Goal: Use online tool/utility: Utilize a website feature to perform a specific function

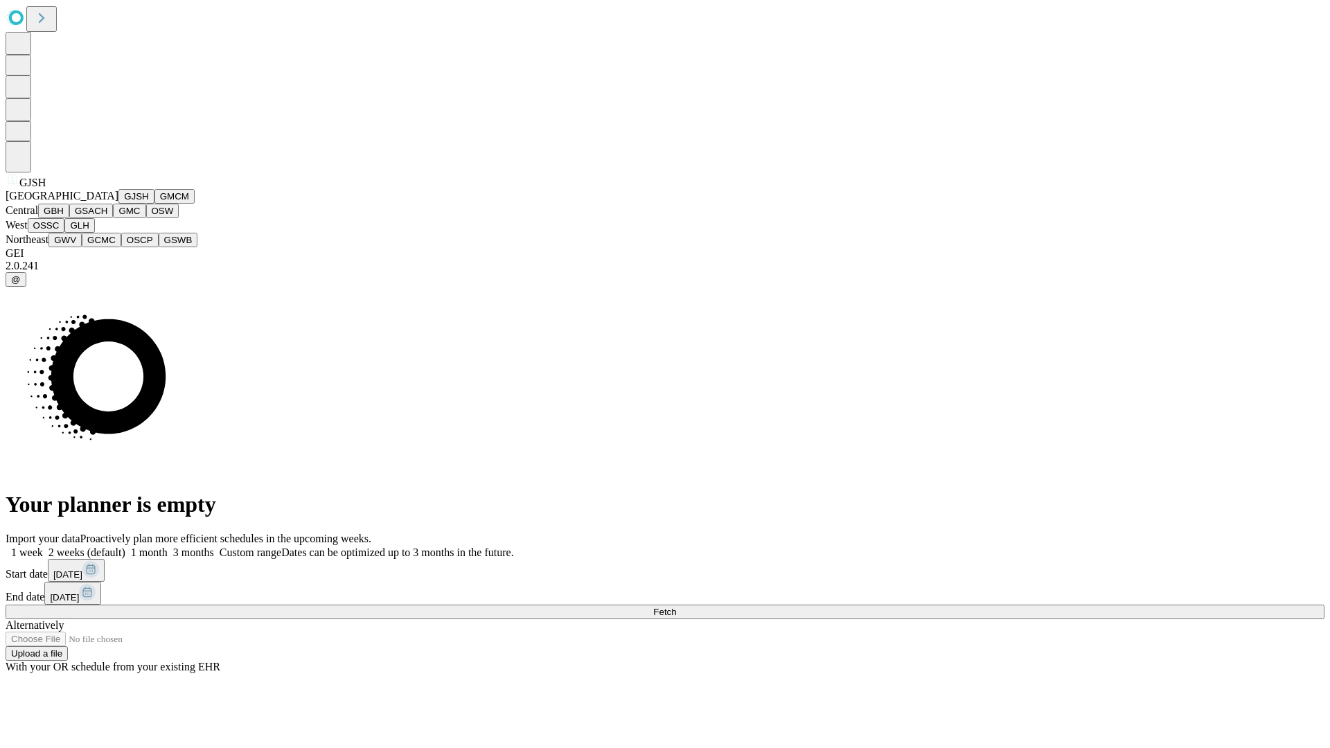
click at [118, 204] on button "GJSH" at bounding box center [136, 196] width 36 height 15
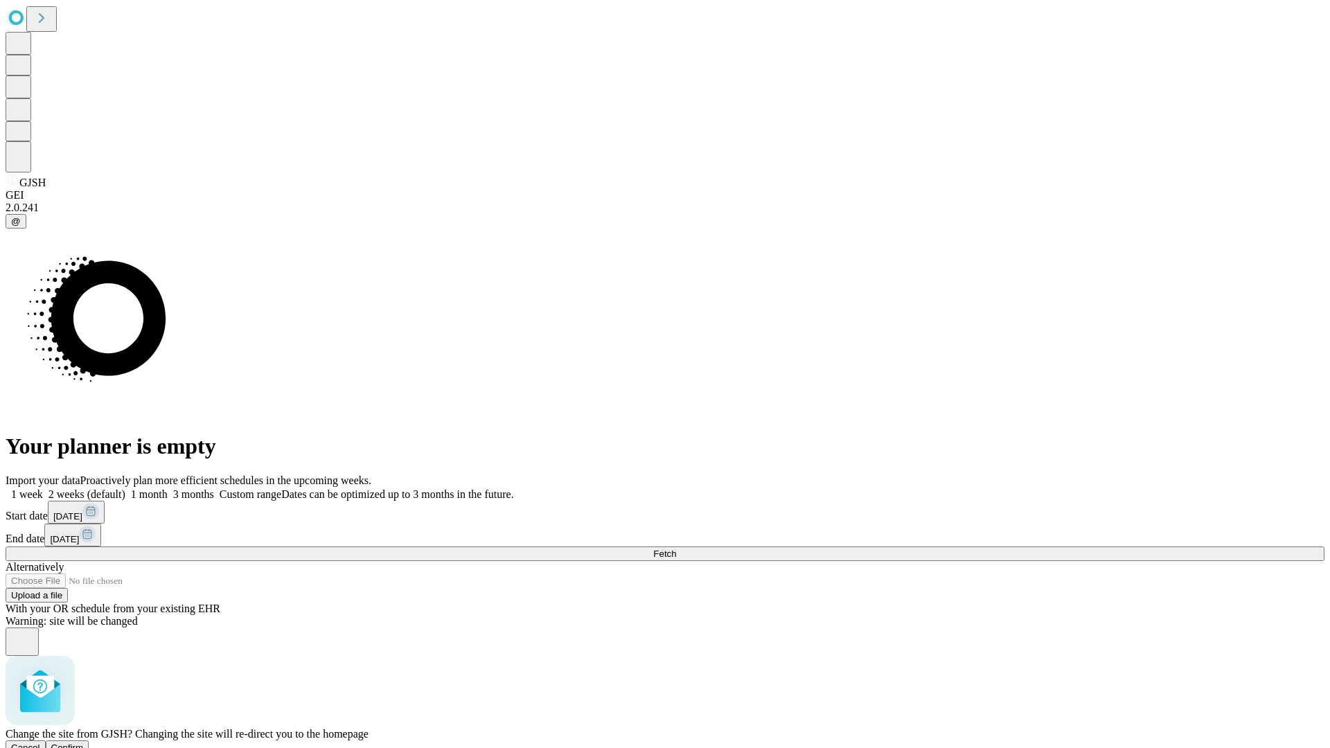
click at [84, 742] on span "Confirm" at bounding box center [67, 747] width 33 height 10
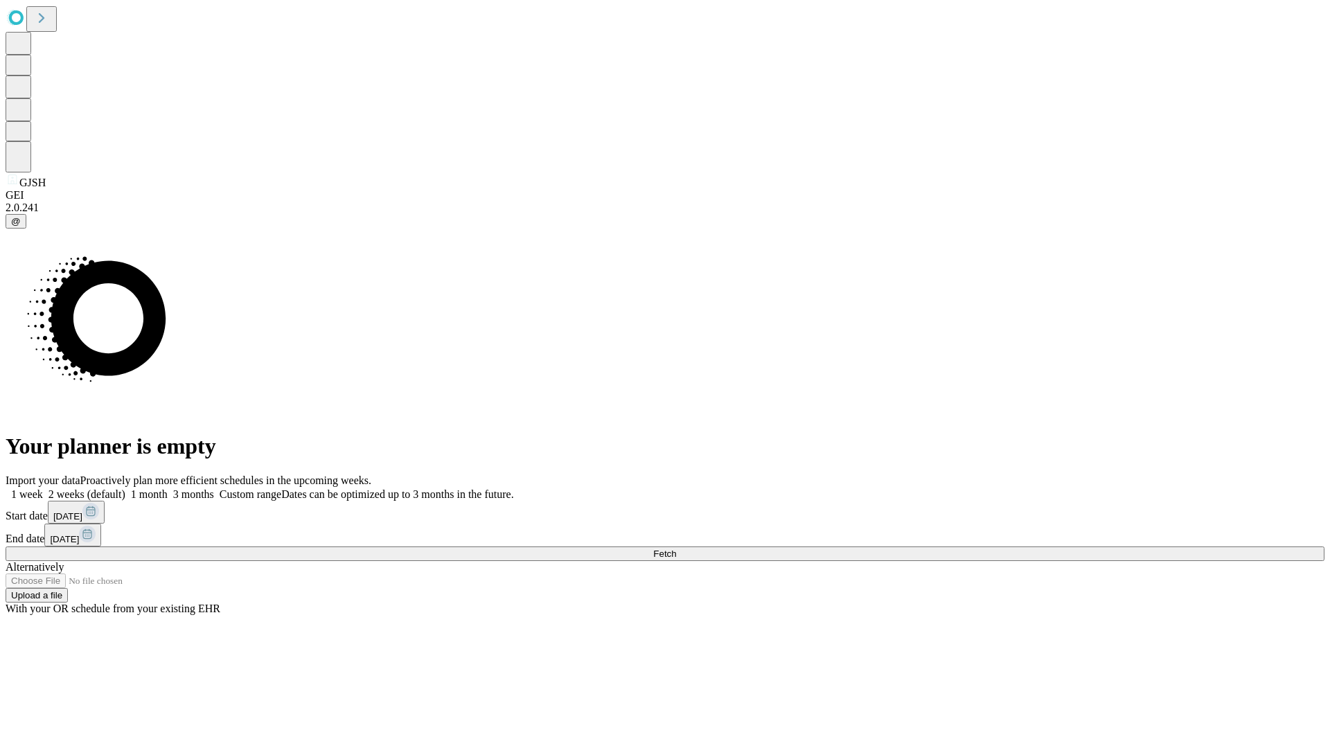
click at [168, 488] on label "1 month" at bounding box center [146, 494] width 42 height 12
click at [676, 549] on span "Fetch" at bounding box center [664, 554] width 23 height 10
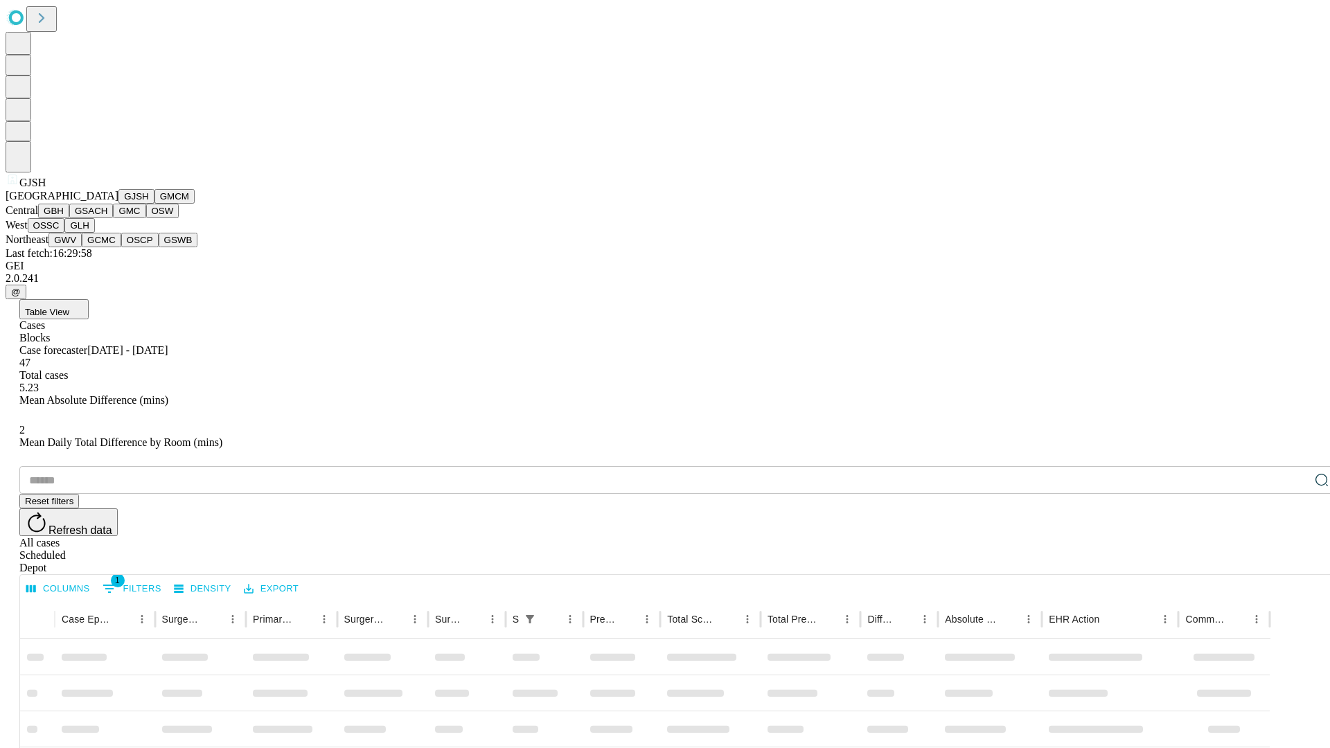
click at [154, 204] on button "GMCM" at bounding box center [174, 196] width 40 height 15
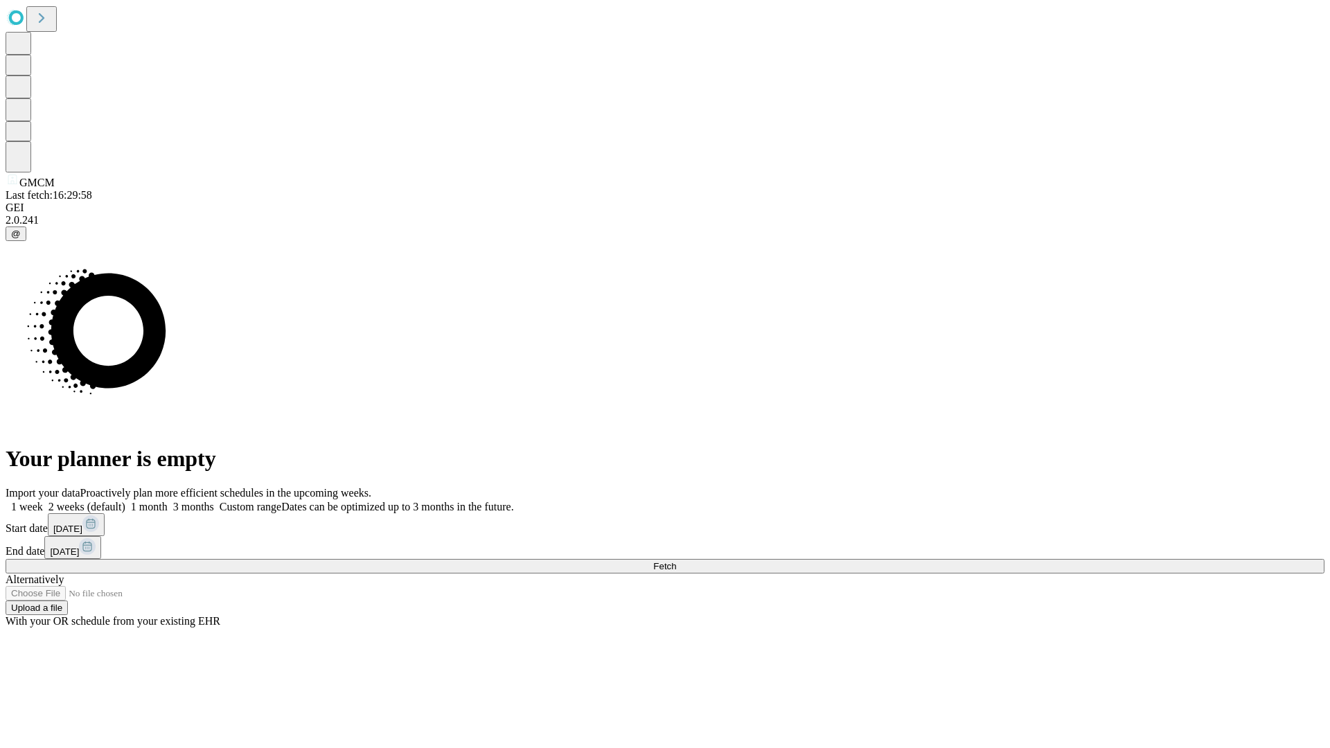
click at [168, 501] on label "1 month" at bounding box center [146, 507] width 42 height 12
click at [676, 561] on span "Fetch" at bounding box center [664, 566] width 23 height 10
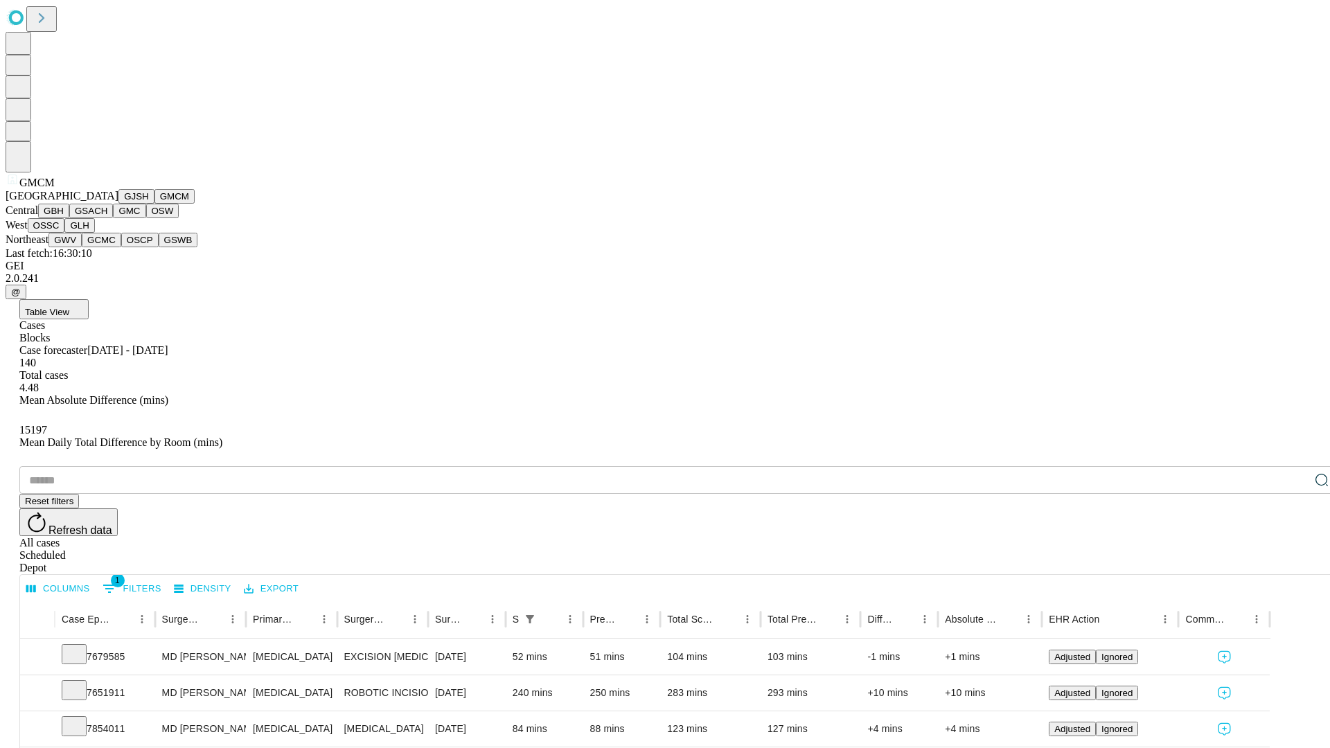
click at [69, 218] on button "GBH" at bounding box center [53, 211] width 31 height 15
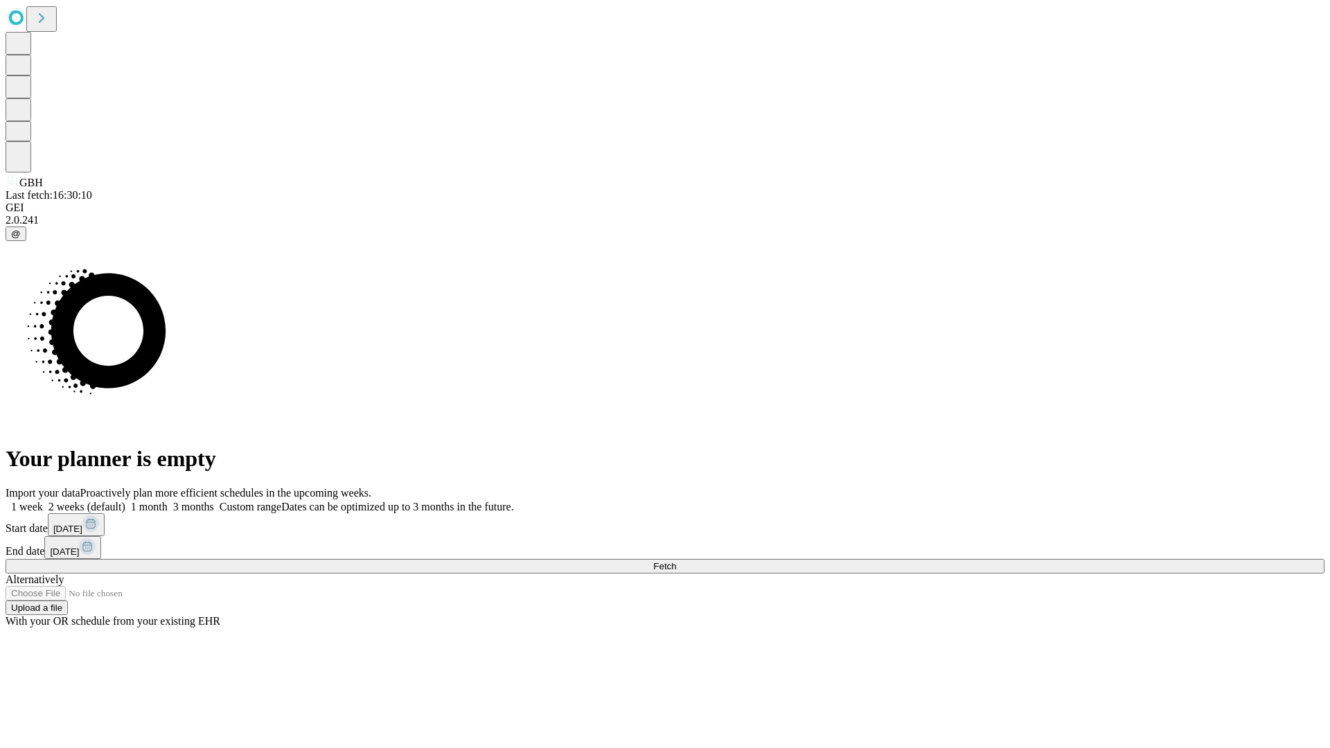
click at [168, 501] on label "1 month" at bounding box center [146, 507] width 42 height 12
click at [676, 561] on span "Fetch" at bounding box center [664, 566] width 23 height 10
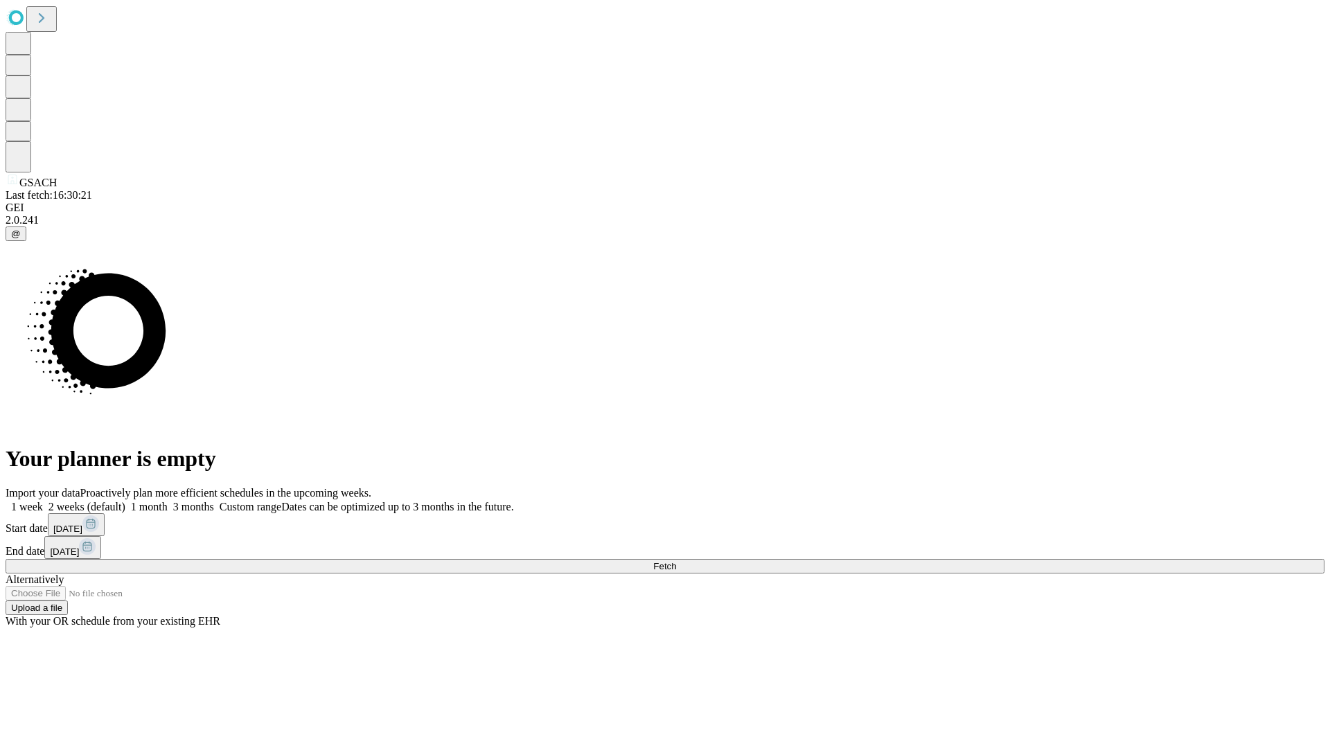
click at [168, 501] on label "1 month" at bounding box center [146, 507] width 42 height 12
click at [676, 561] on span "Fetch" at bounding box center [664, 566] width 23 height 10
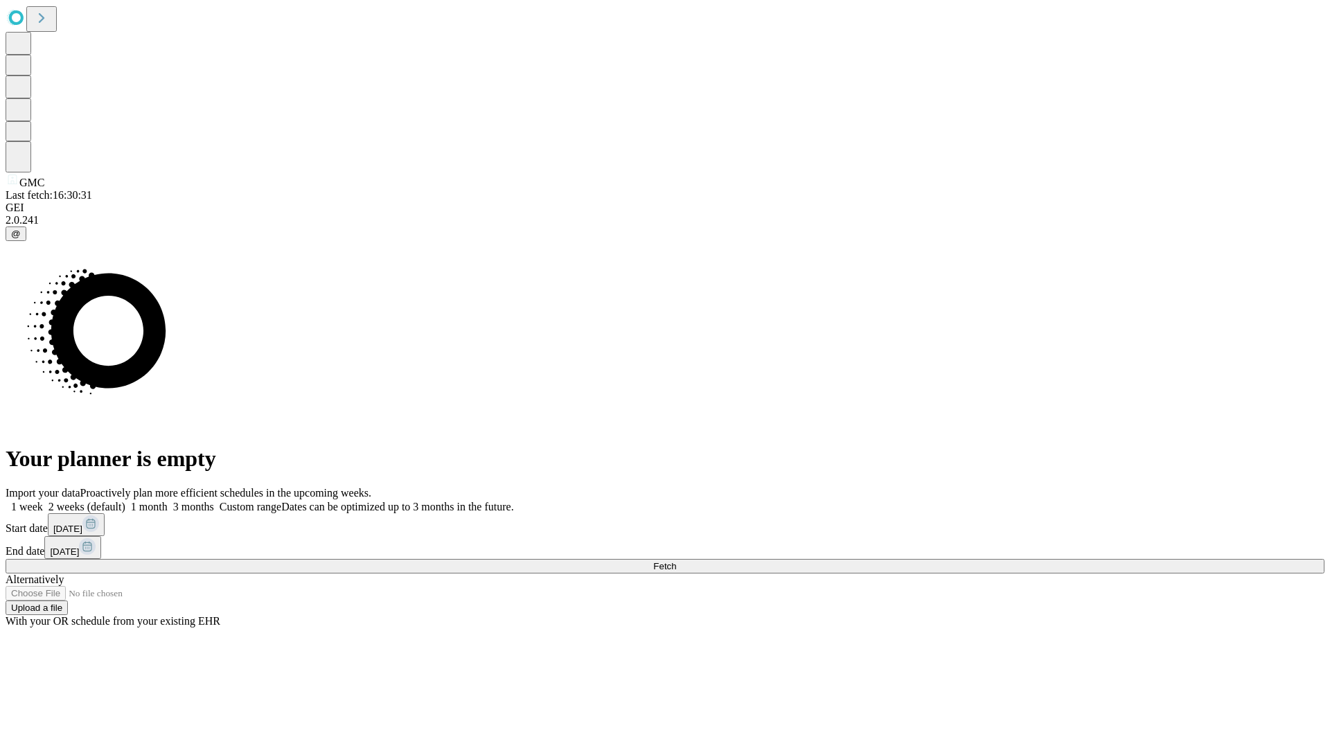
click at [168, 501] on label "1 month" at bounding box center [146, 507] width 42 height 12
click at [676, 561] on span "Fetch" at bounding box center [664, 566] width 23 height 10
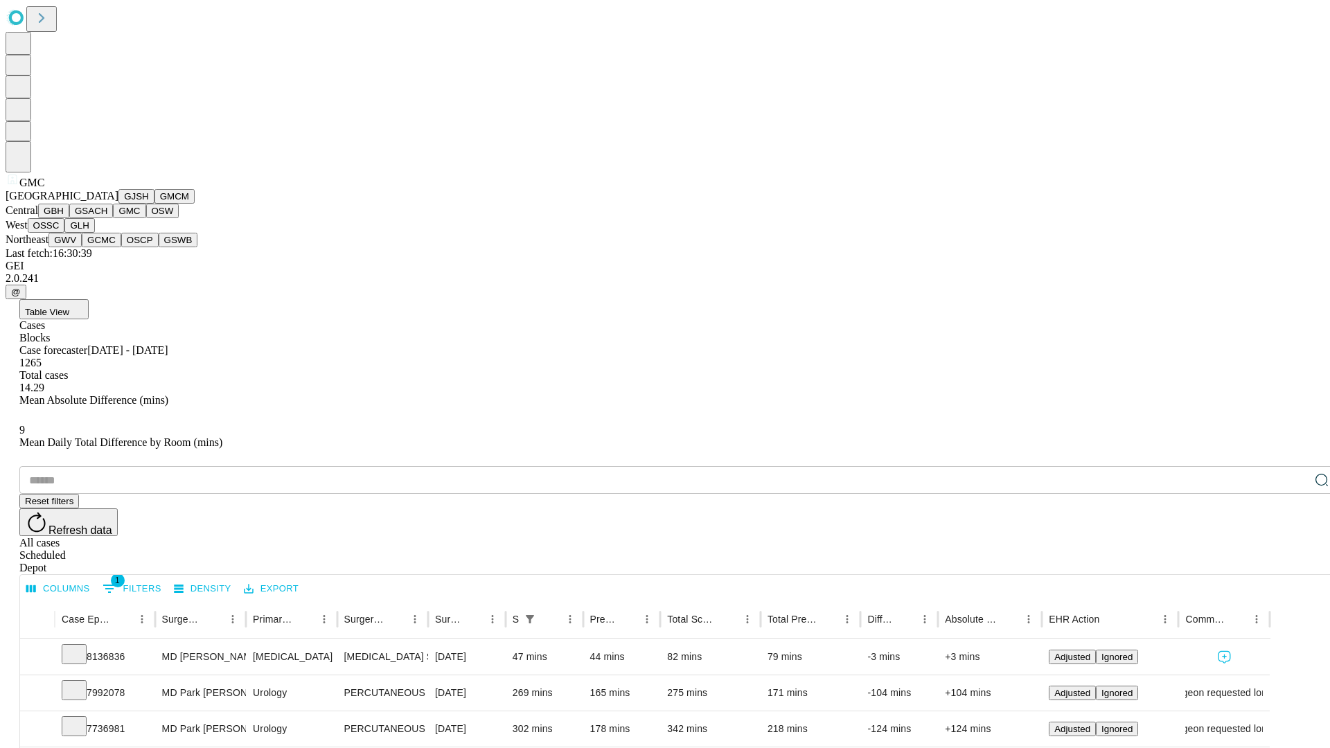
click at [146, 218] on button "OSW" at bounding box center [162, 211] width 33 height 15
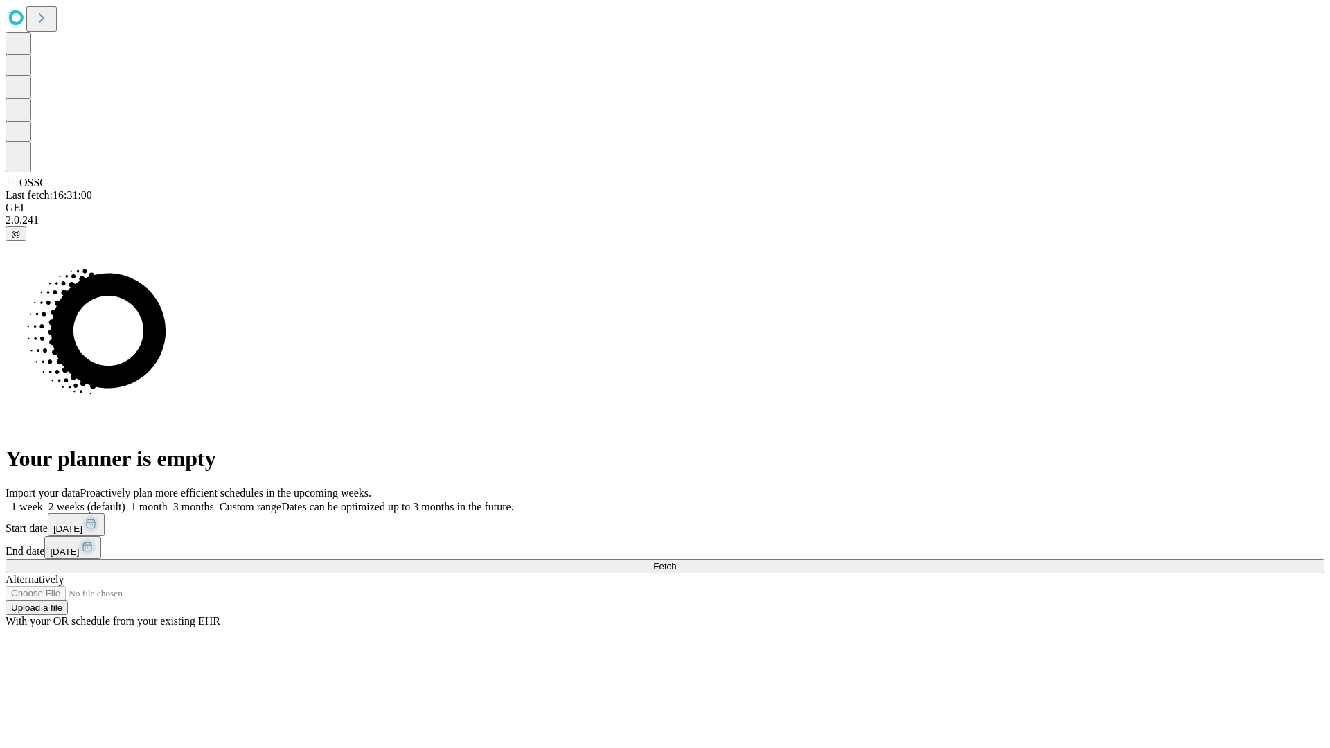
click at [168, 501] on label "1 month" at bounding box center [146, 507] width 42 height 12
click at [676, 561] on span "Fetch" at bounding box center [664, 566] width 23 height 10
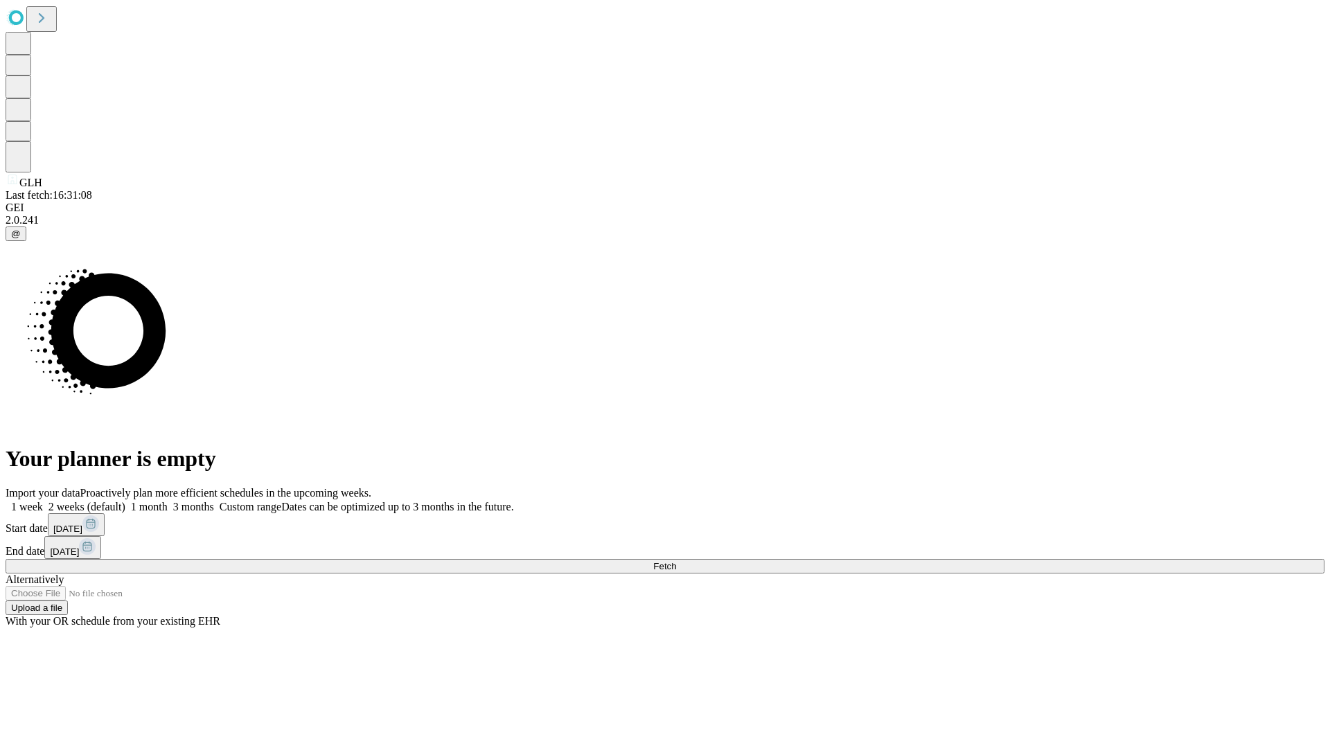
click at [168, 501] on label "1 month" at bounding box center [146, 507] width 42 height 12
click at [676, 561] on span "Fetch" at bounding box center [664, 566] width 23 height 10
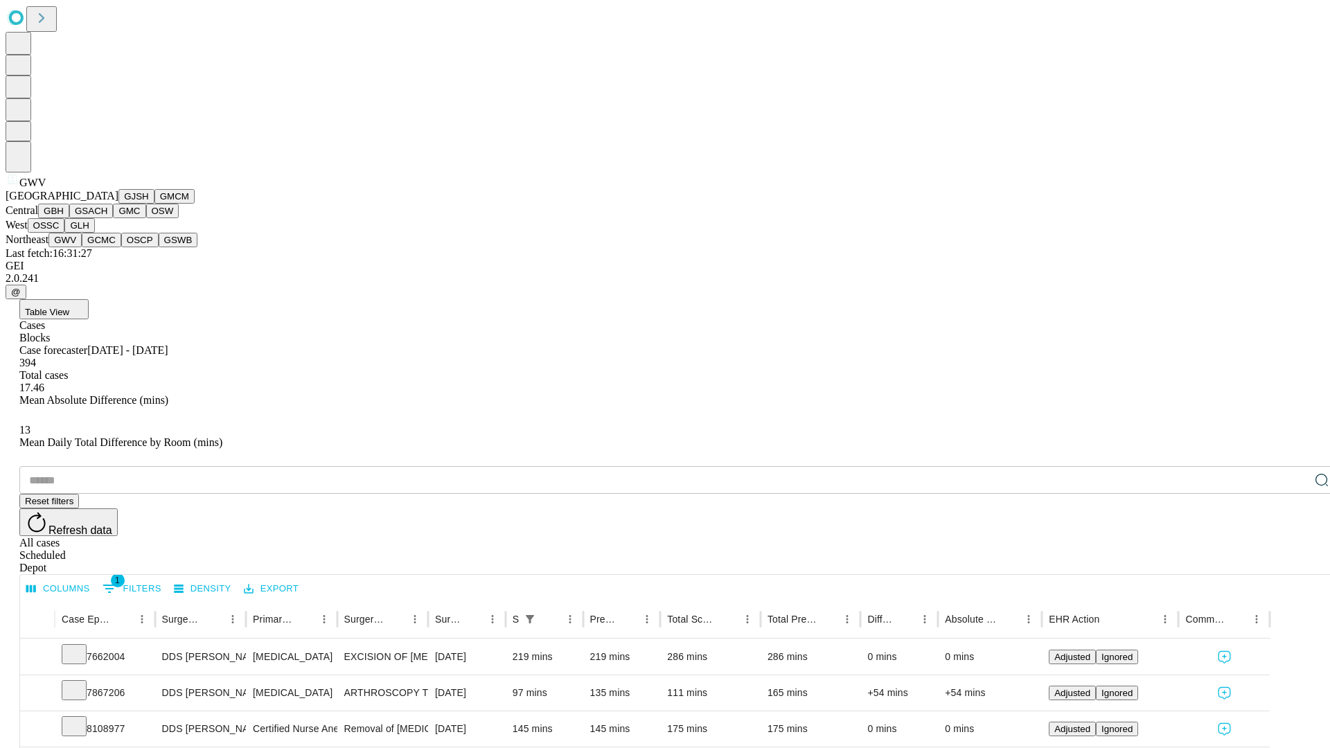
click at [107, 247] on button "GCMC" at bounding box center [101, 240] width 39 height 15
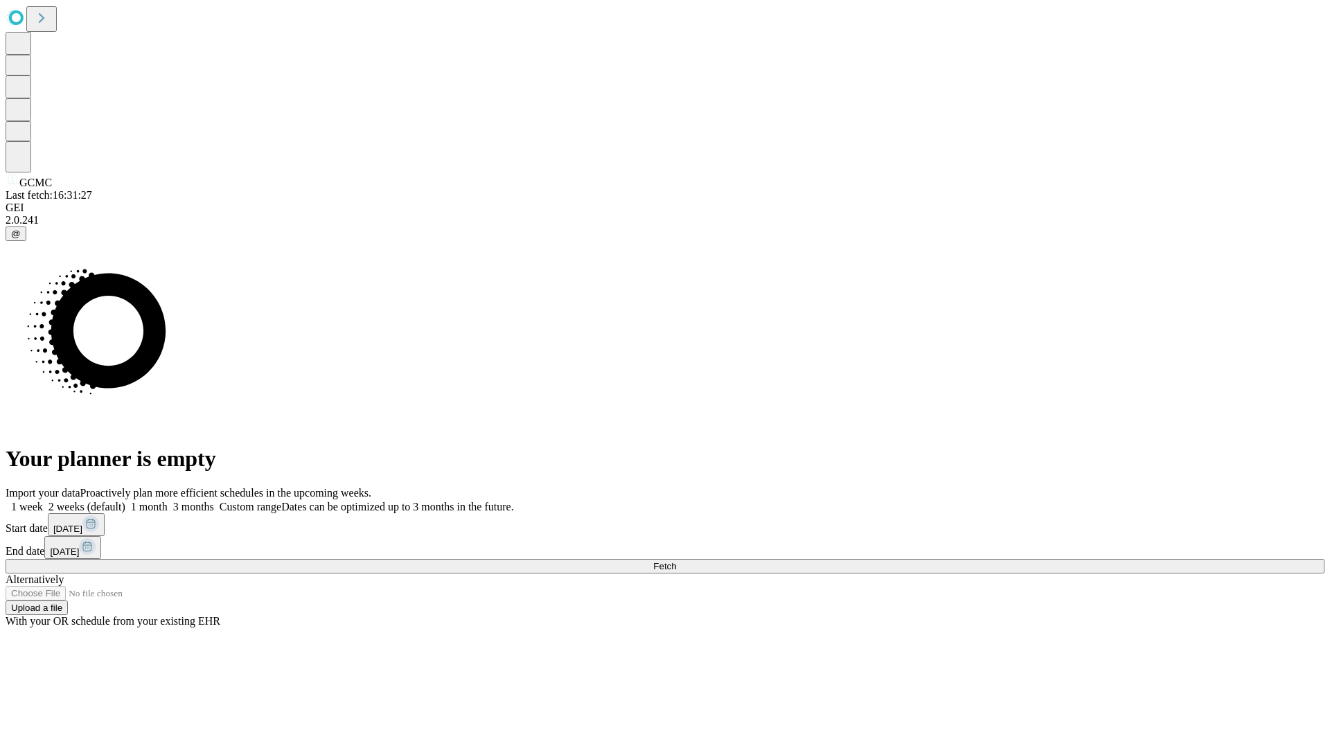
click at [168, 501] on label "1 month" at bounding box center [146, 507] width 42 height 12
click at [676, 561] on span "Fetch" at bounding box center [664, 566] width 23 height 10
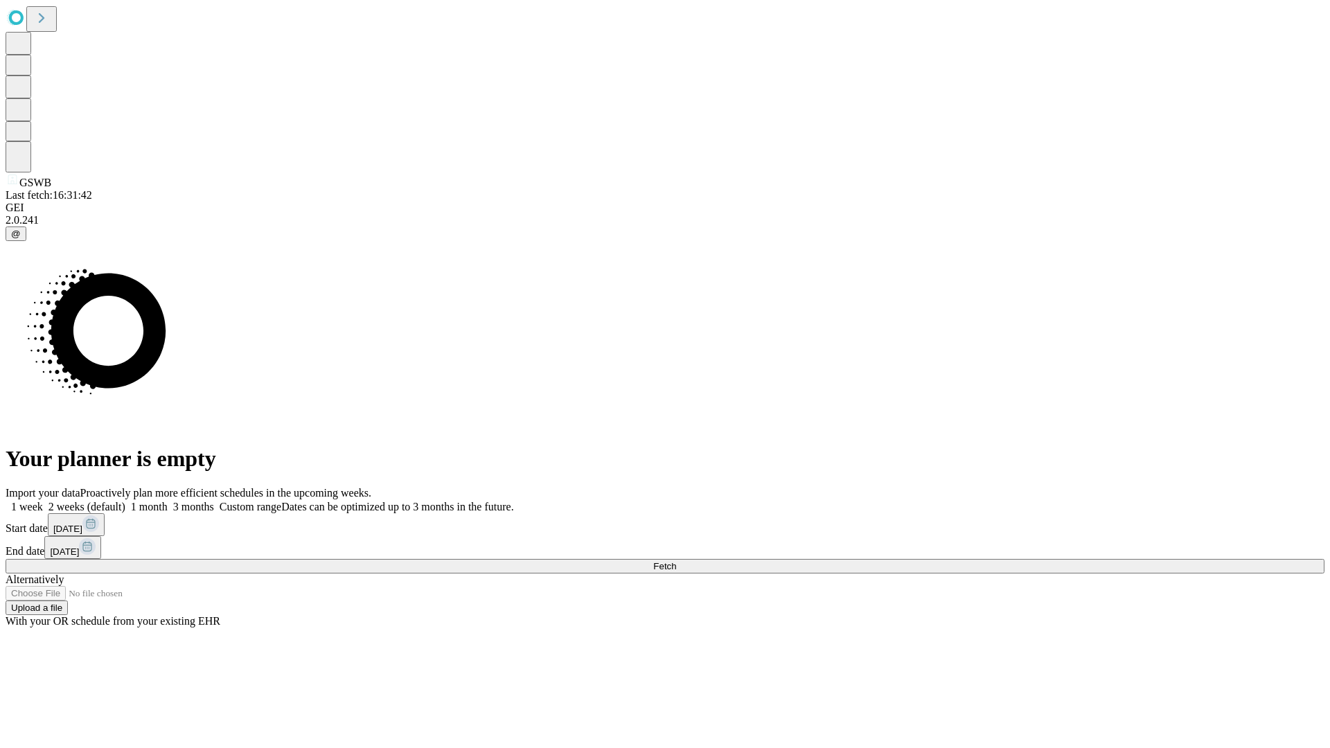
click at [676, 561] on span "Fetch" at bounding box center [664, 566] width 23 height 10
